Goal: Transaction & Acquisition: Book appointment/travel/reservation

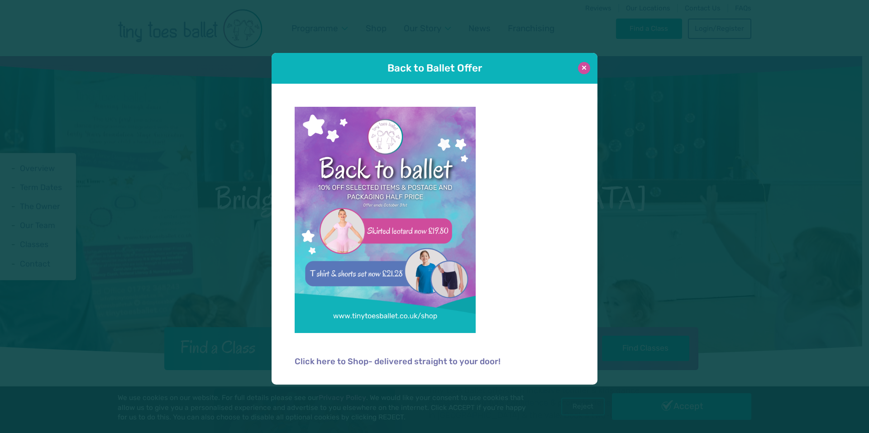
click at [584, 64] on button at bounding box center [584, 68] width 12 height 12
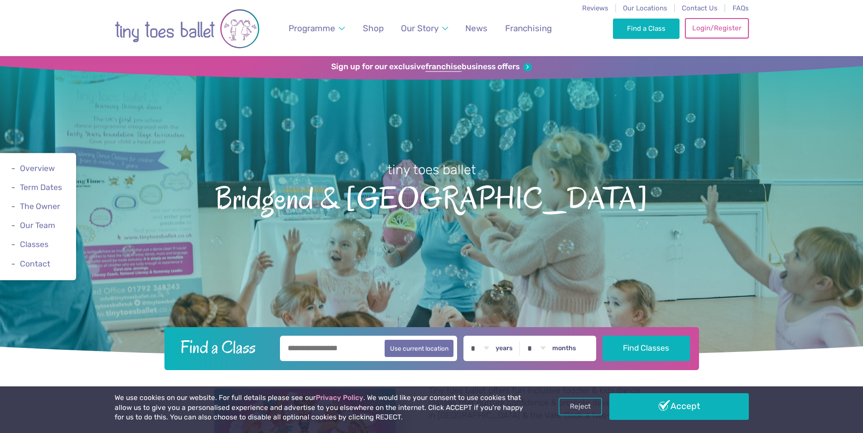
click at [703, 29] on link "Login/Register" at bounding box center [716, 28] width 63 height 20
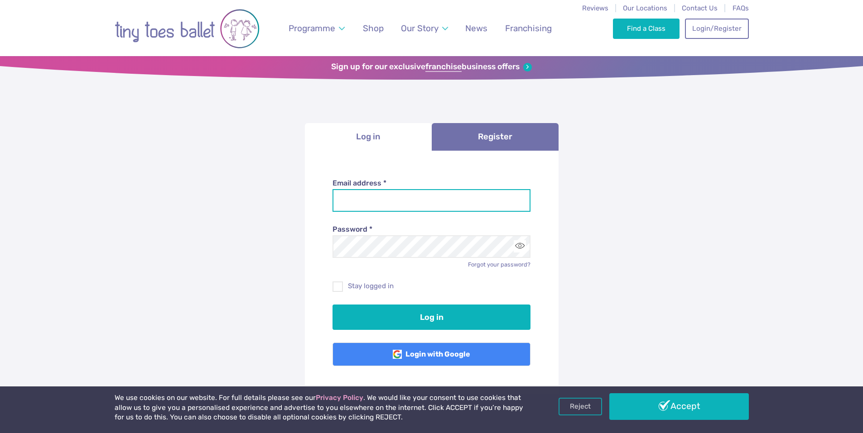
click at [404, 204] on input "Email address *" at bounding box center [431, 200] width 198 height 23
type input "**********"
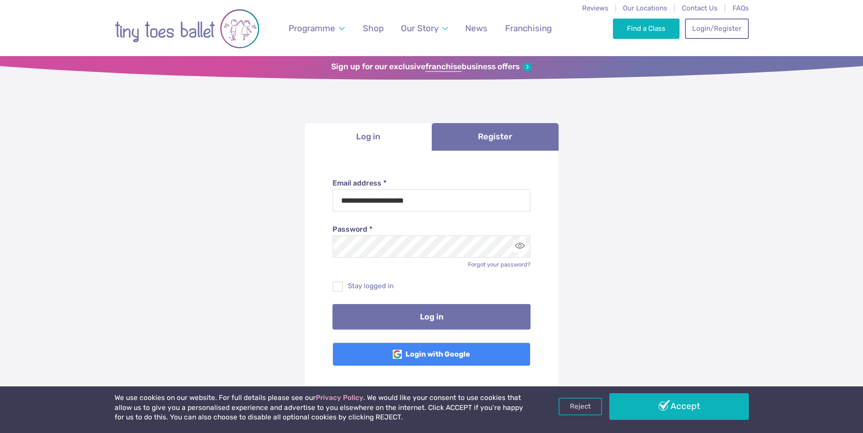
click at [405, 312] on button "Log in" at bounding box center [431, 316] width 198 height 25
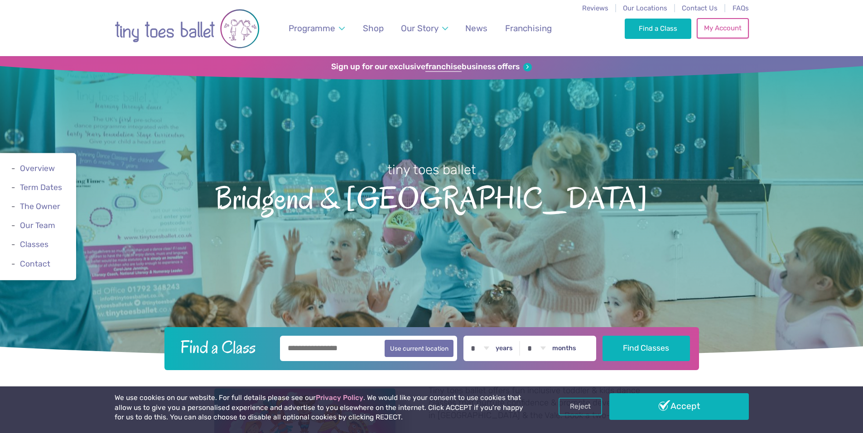
click at [723, 36] on link "My Account" at bounding box center [722, 28] width 52 height 20
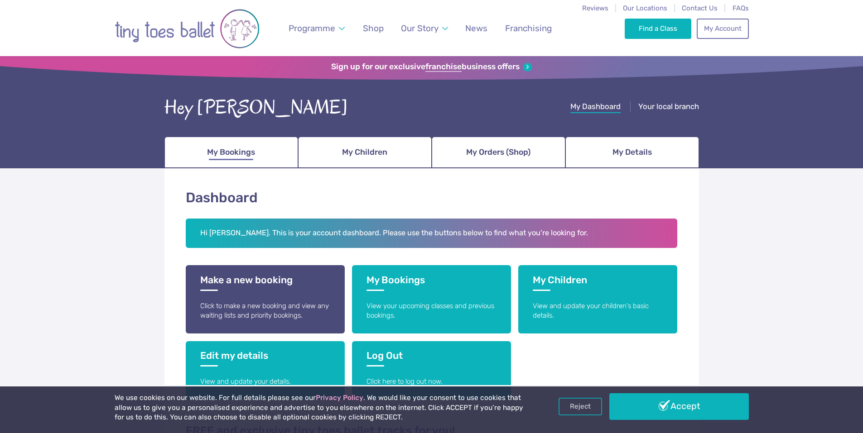
click at [254, 154] on span "My Bookings" at bounding box center [231, 152] width 48 height 16
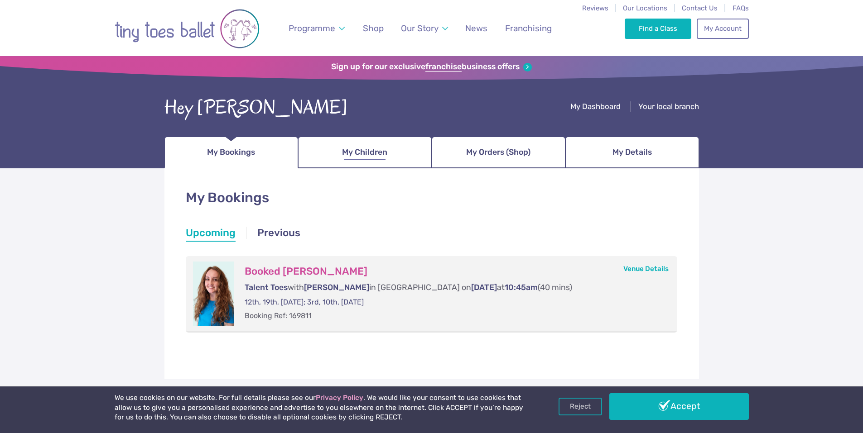
scroll to position [47, 0]
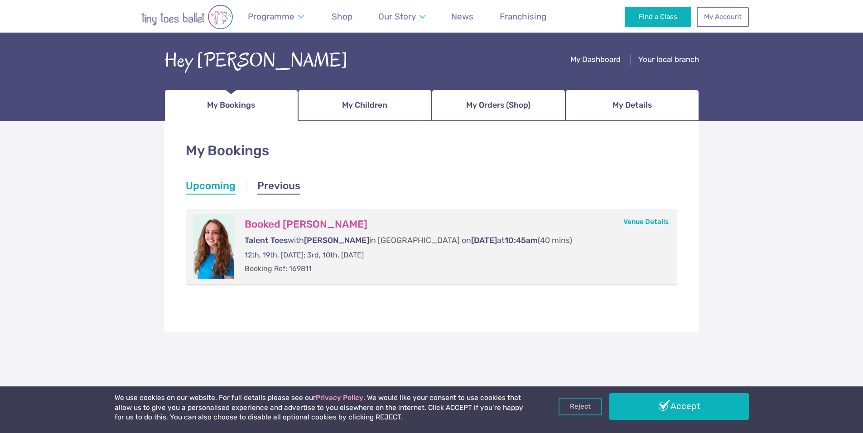
click at [278, 188] on link "Previous" at bounding box center [278, 187] width 43 height 16
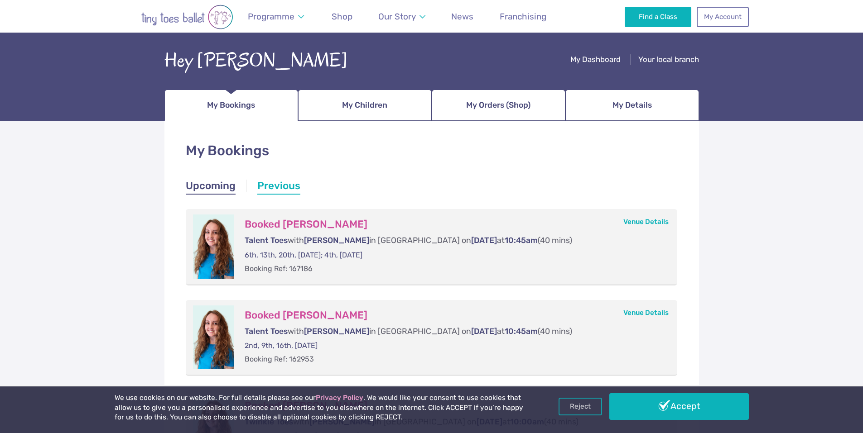
click at [220, 188] on link "Upcoming" at bounding box center [211, 187] width 50 height 16
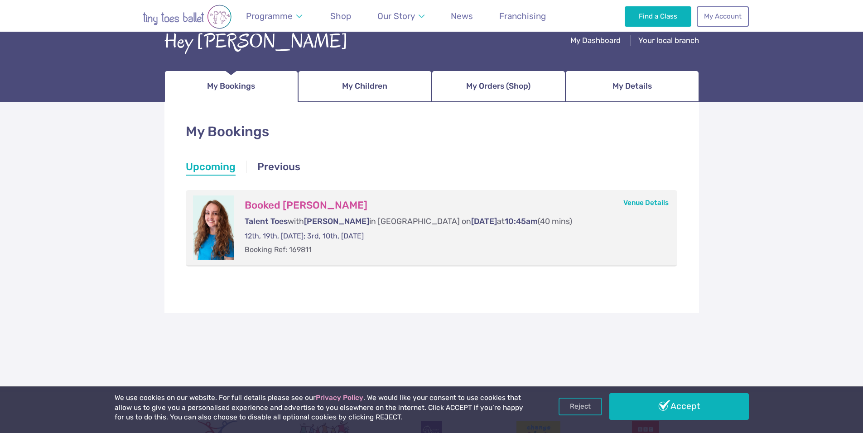
scroll to position [66, 0]
click at [383, 91] on span "My Children" at bounding box center [364, 87] width 45 height 16
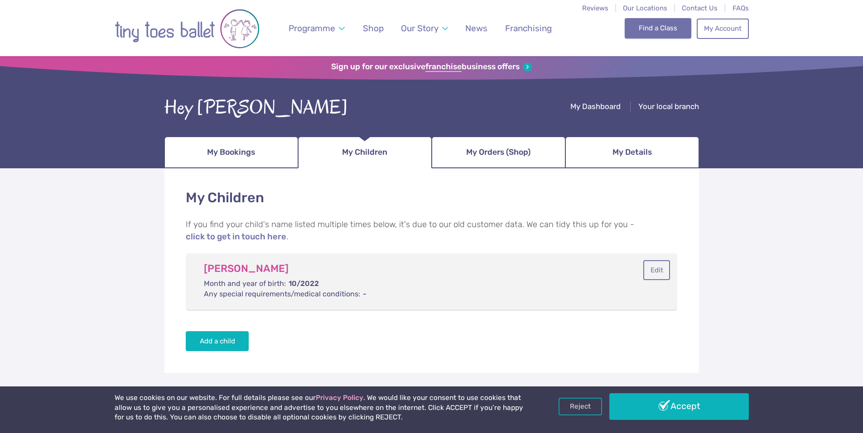
click at [664, 33] on link "Find a Class" at bounding box center [657, 28] width 67 height 20
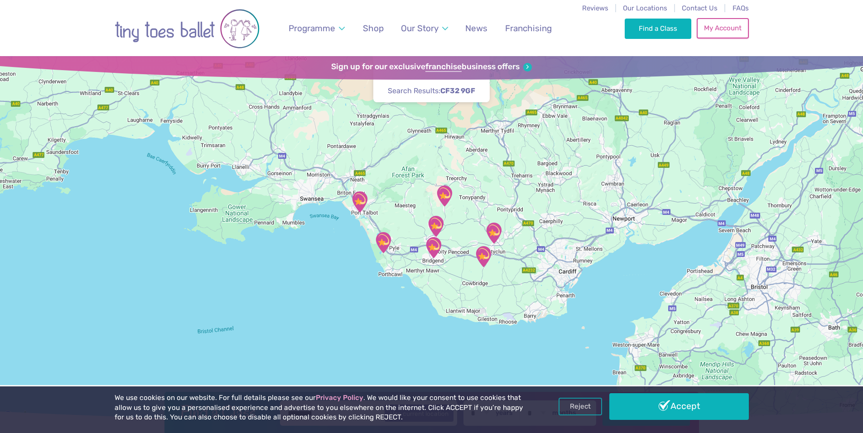
click at [707, 25] on link "My Account" at bounding box center [722, 28] width 52 height 20
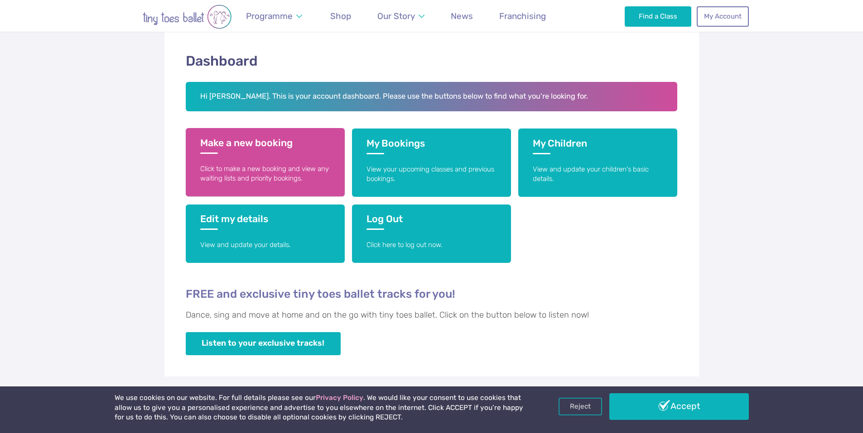
scroll to position [137, 0]
click at [233, 150] on h3 "Make a new booking" at bounding box center [265, 145] width 130 height 17
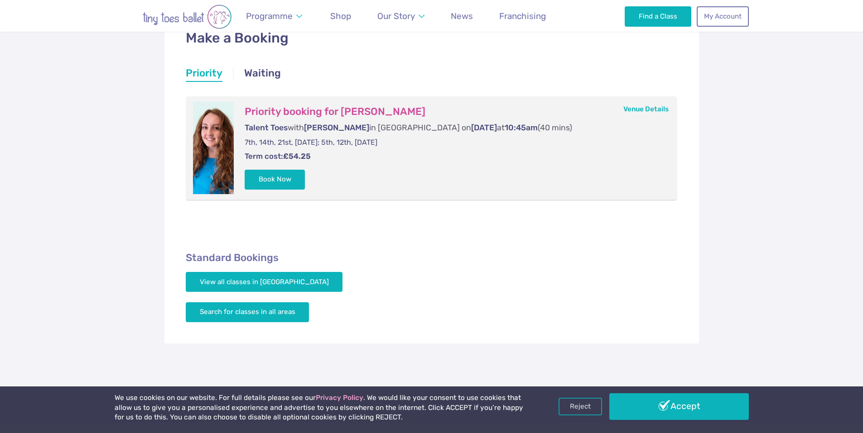
scroll to position [160, 0]
click at [260, 181] on button "Book Now" at bounding box center [274, 179] width 61 height 20
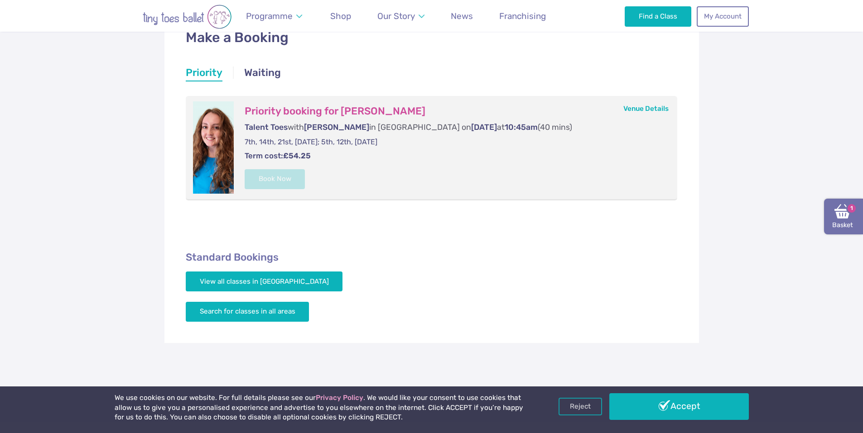
click at [842, 228] on link "Basket 1" at bounding box center [843, 217] width 39 height 36
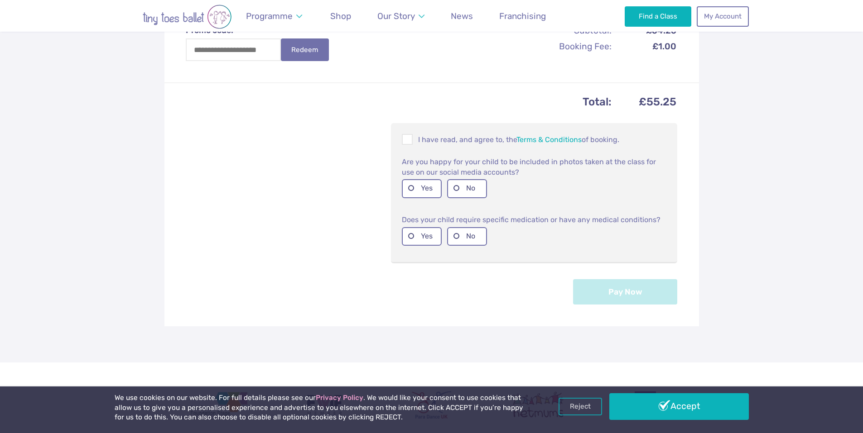
scroll to position [341, 0]
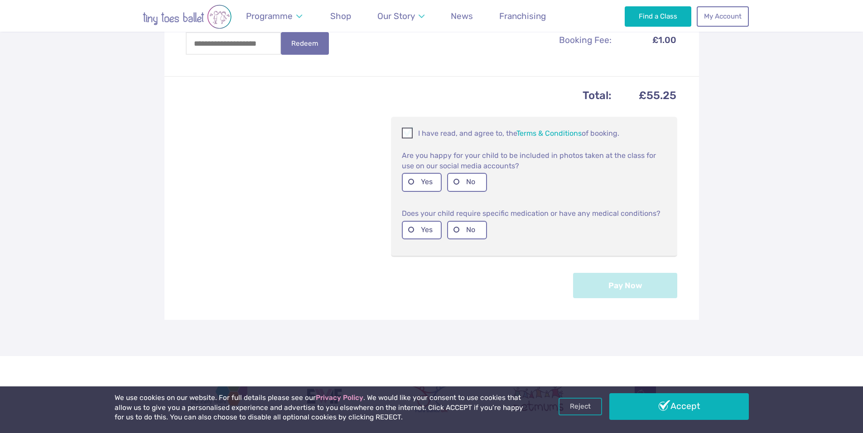
click at [405, 133] on span at bounding box center [408, 134] width 10 height 9
click at [458, 182] on label "No" at bounding box center [467, 182] width 40 height 19
click at [450, 229] on label "No" at bounding box center [467, 230] width 40 height 19
click at [612, 279] on button "Pay Now" at bounding box center [625, 285] width 104 height 25
